Goal: Obtain resource: Download file/media

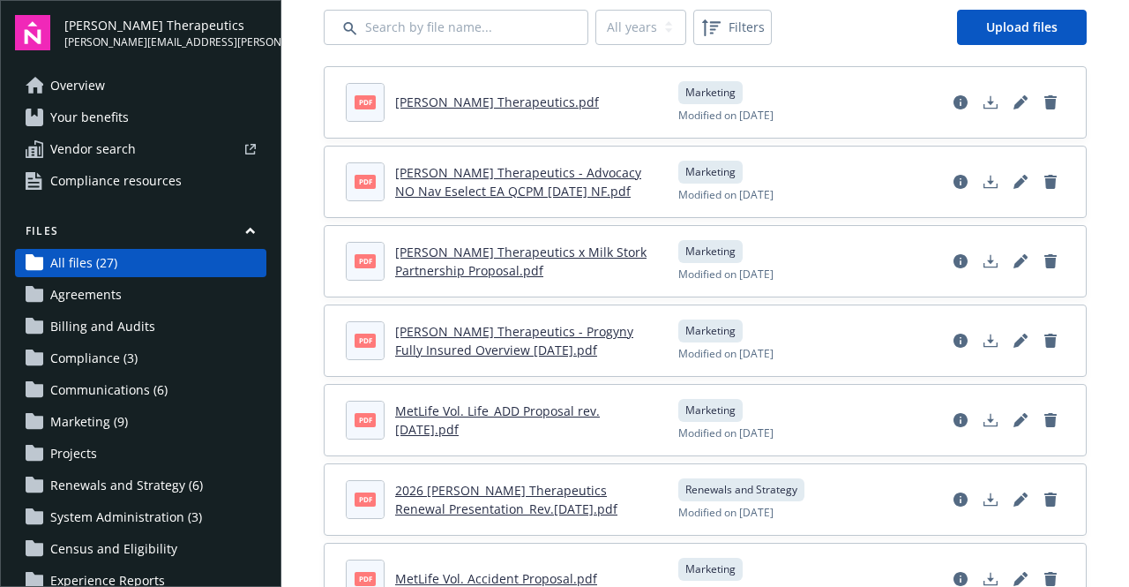
scroll to position [92, 0]
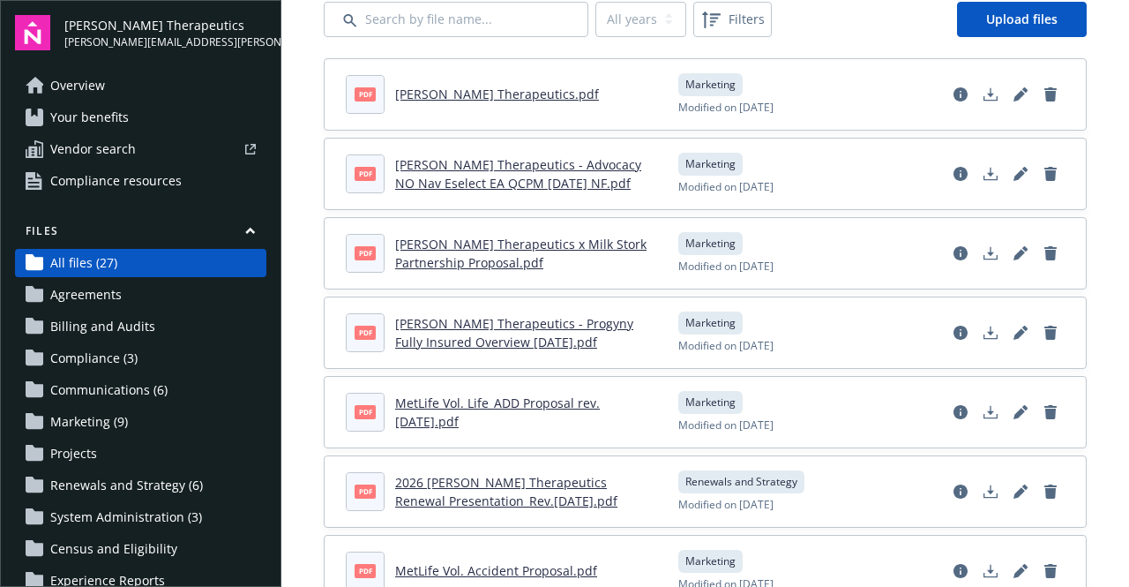
click at [533, 170] on link "[PERSON_NAME] Therapeutics - Advocacy NO Nav Eselect EA QCPM [DATE] NF.pdf" at bounding box center [518, 173] width 246 height 35
click at [586, 240] on link "[PERSON_NAME] Therapeutics x Milk Stork Partnership Proposal.pdf" at bounding box center [520, 253] width 251 height 35
click at [488, 326] on link "[PERSON_NAME] Therapeutics - Progyny Fully Insured Overview [DATE].pdf" at bounding box center [514, 332] width 238 height 35
